Goal: Information Seeking & Learning: Learn about a topic

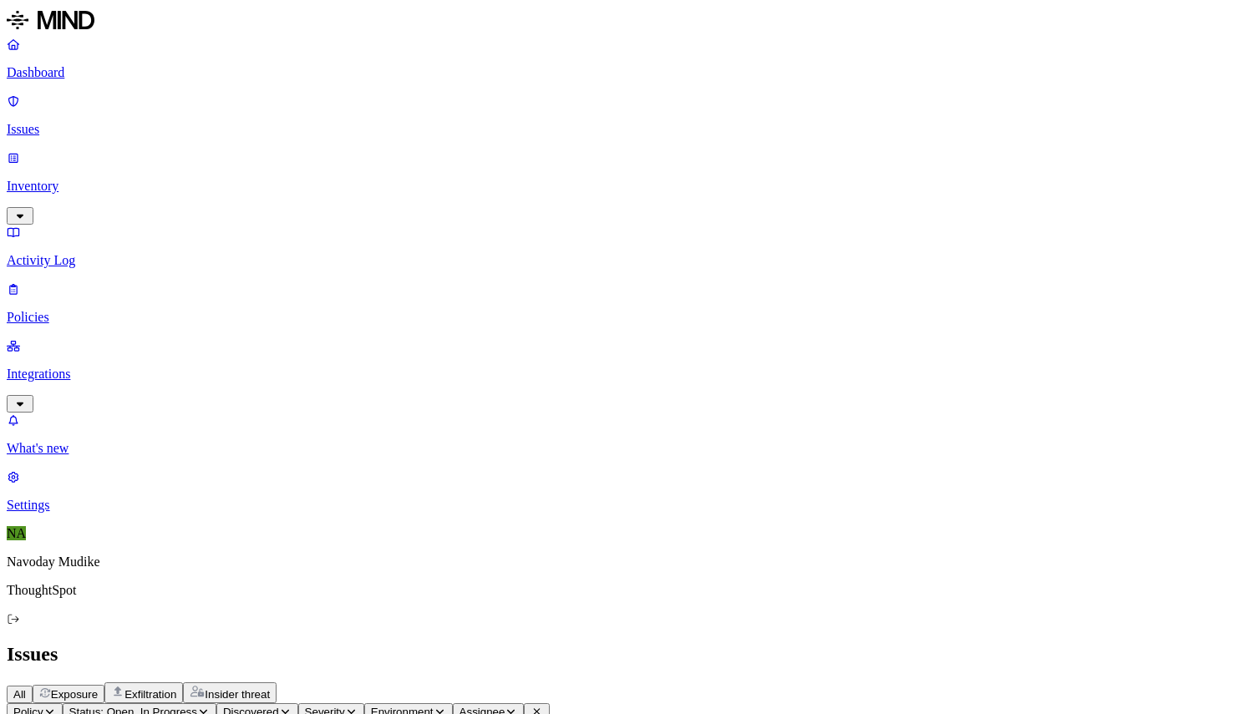
click at [765, 643] on h2 "Issues" at bounding box center [622, 654] width 1231 height 23
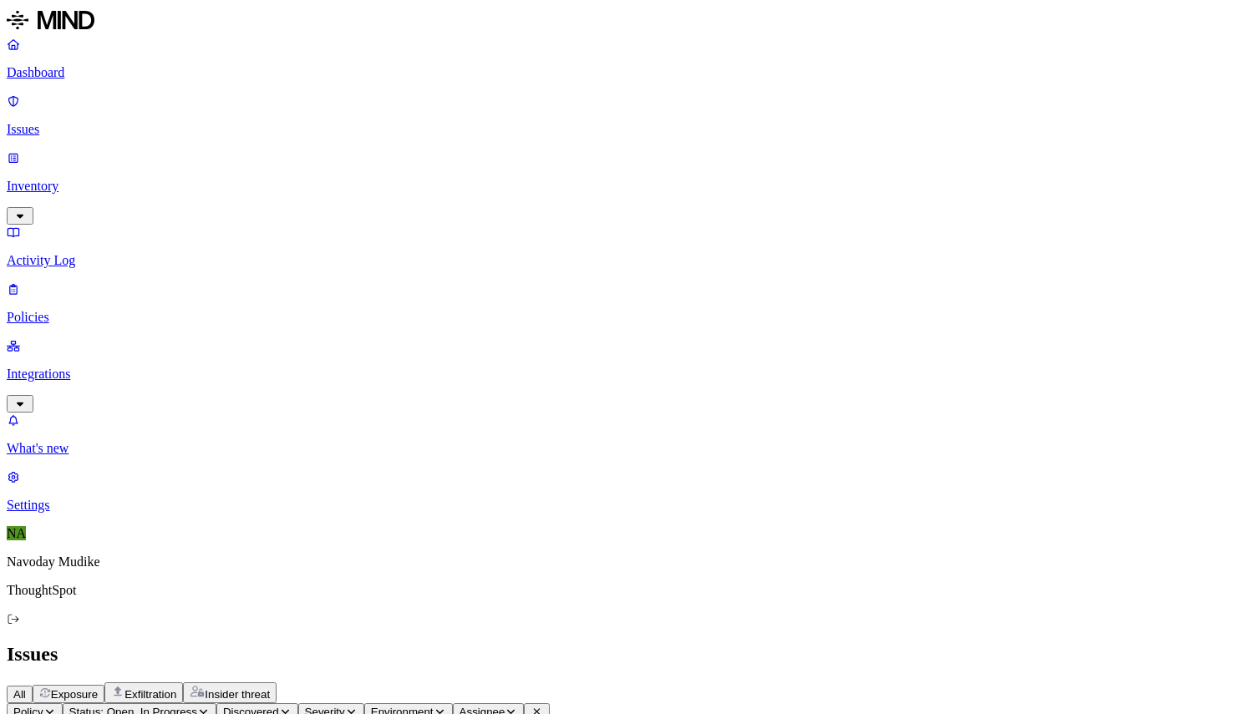
click at [967, 683] on div "All Exposure Exfiltration Insider threat" at bounding box center [622, 693] width 1231 height 21
